Goal: Task Accomplishment & Management: Manage account settings

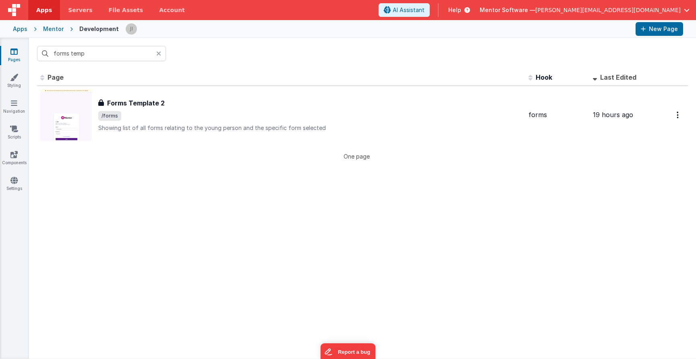
click at [687, 17] on div "Mentor Software — [PERSON_NAME][EMAIL_ADDRESS][DOMAIN_NAME]" at bounding box center [585, 10] width 210 height 14
click at [662, 21] on div "Apps Mentor Development New Page" at bounding box center [348, 29] width 696 height 18
click at [663, 13] on span "[PERSON_NAME][EMAIL_ADDRESS][DOMAIN_NAME]" at bounding box center [608, 10] width 145 height 8
click at [663, 12] on button at bounding box center [348, 179] width 696 height 359
click at [639, 10] on span "[PERSON_NAME][EMAIL_ADDRESS][DOMAIN_NAME]" at bounding box center [608, 10] width 145 height 8
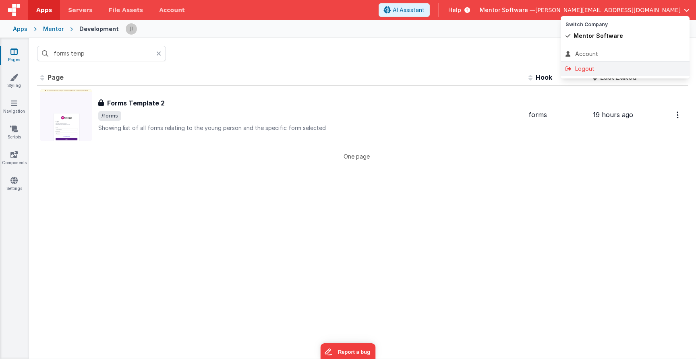
click at [620, 66] on div "Logout" at bounding box center [625, 69] width 119 height 8
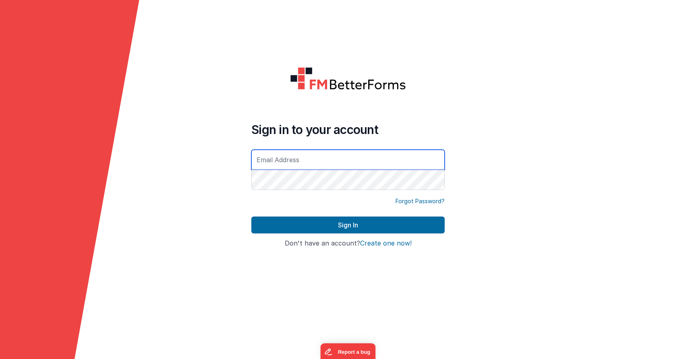
click at [324, 163] on input "text" at bounding box center [347, 160] width 193 height 20
type input "[PERSON_NAME][EMAIL_ADDRESS][DOMAIN_NAME]"
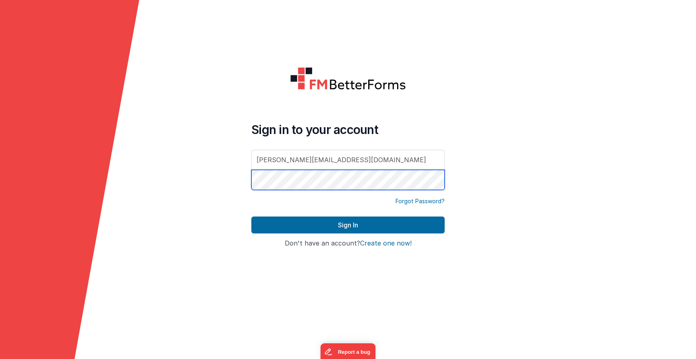
click at [348, 225] on button "Sign In" at bounding box center [347, 225] width 193 height 17
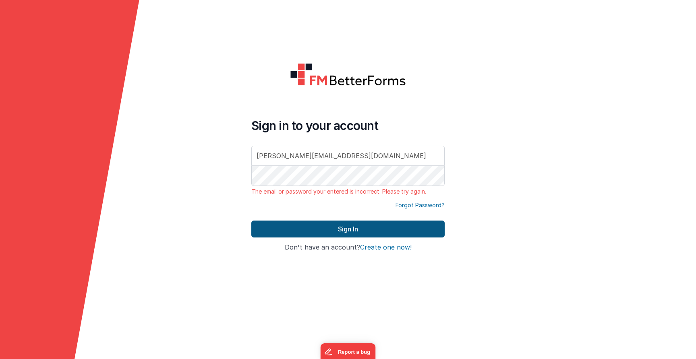
click at [334, 226] on button "Sign In" at bounding box center [347, 229] width 193 height 17
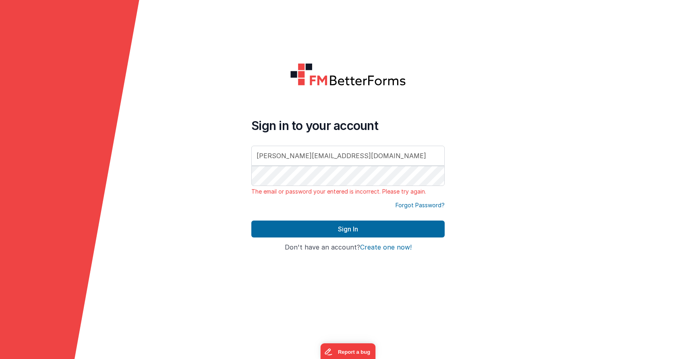
click at [348, 229] on button "Sign In" at bounding box center [347, 229] width 193 height 17
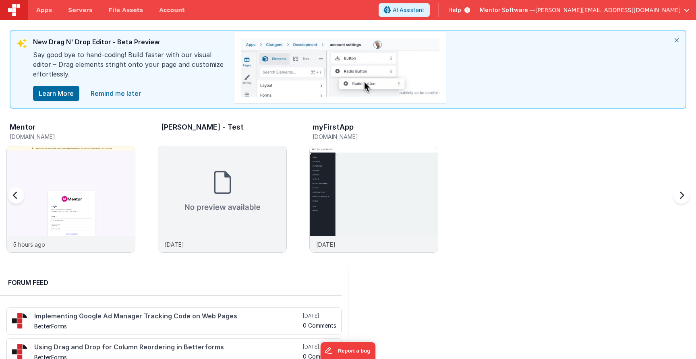
click at [68, 135] on h5 "[DOMAIN_NAME]" at bounding box center [73, 137] width 126 height 6
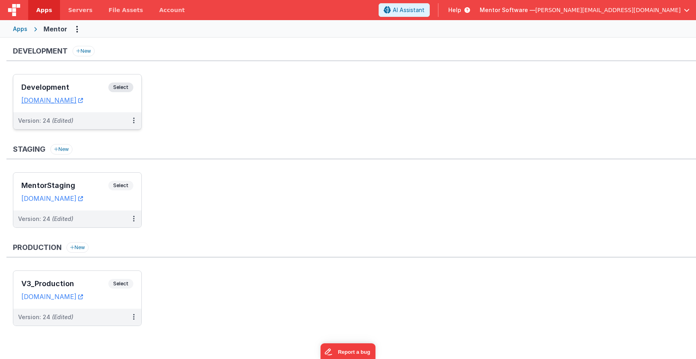
click at [119, 86] on span "Select" at bounding box center [120, 88] width 25 height 10
